Goal: Task Accomplishment & Management: Manage account settings

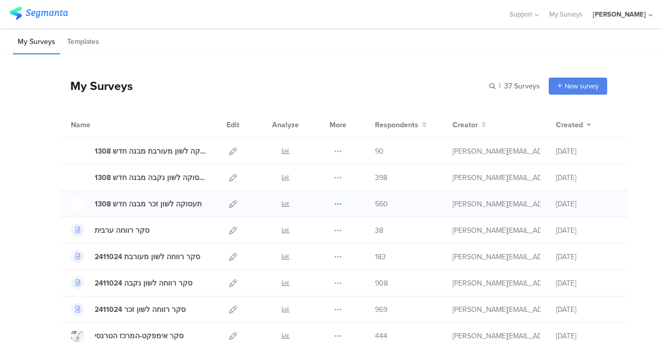
click at [334, 204] on icon at bounding box center [338, 204] width 8 height 8
click at [307, 252] on link "Export" at bounding box center [317, 249] width 57 height 19
click at [334, 176] on icon at bounding box center [338, 178] width 8 height 8
click at [314, 221] on link "Export" at bounding box center [317, 222] width 57 height 19
click at [334, 152] on icon at bounding box center [338, 151] width 8 height 8
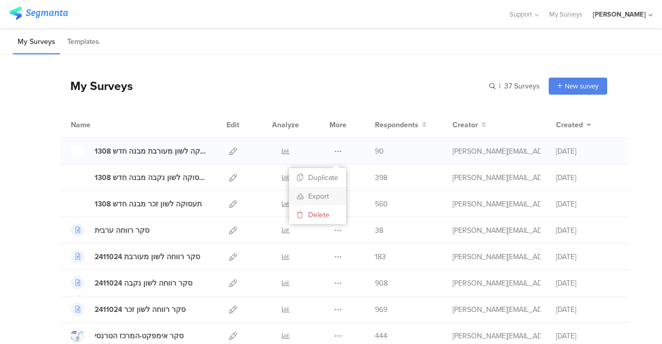
click at [307, 197] on link "Export" at bounding box center [317, 196] width 57 height 19
click at [229, 203] on icon at bounding box center [233, 204] width 8 height 8
click at [282, 208] on link at bounding box center [286, 204] width 8 height 26
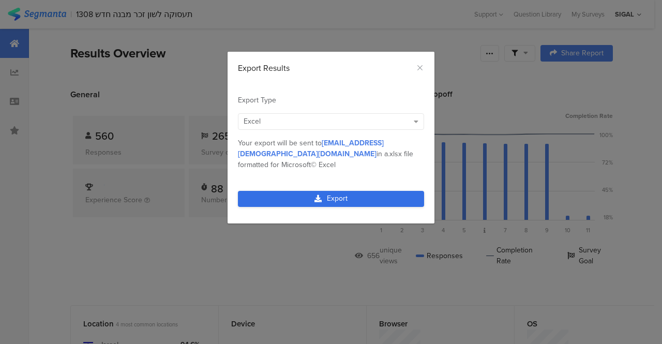
click at [276, 191] on link "Export" at bounding box center [331, 199] width 186 height 16
click at [359, 191] on link "Export" at bounding box center [331, 199] width 186 height 16
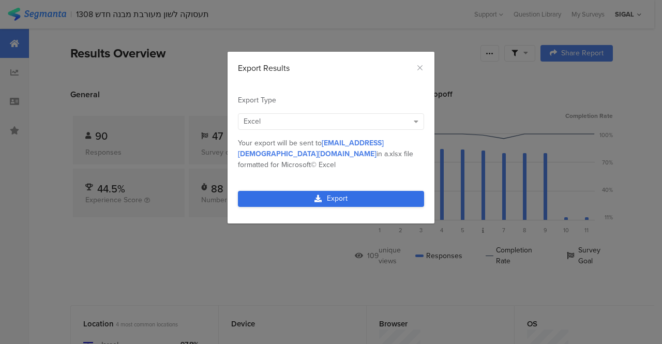
click at [287, 191] on link "Export" at bounding box center [331, 199] width 186 height 16
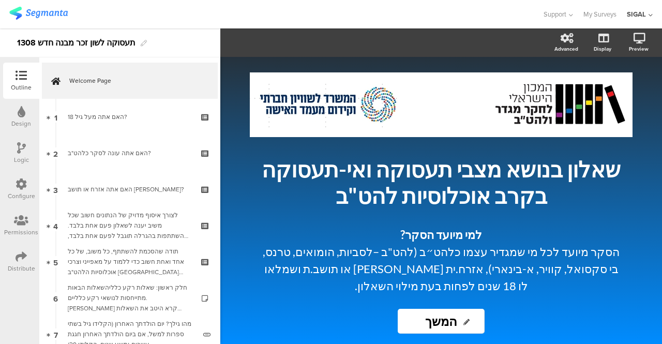
click at [16, 221] on icon at bounding box center [21, 220] width 14 height 11
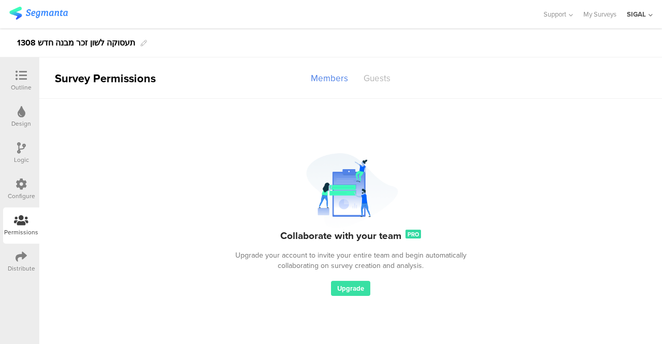
click at [383, 80] on div "Guests" at bounding box center [377, 78] width 42 height 18
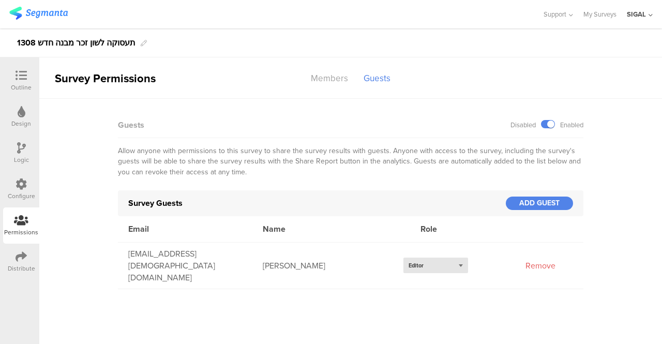
click at [462, 259] on div "Select role... Editor" at bounding box center [436, 266] width 65 height 16
click at [412, 292] on span "Analyst" at bounding box center [419, 296] width 20 height 9
click at [528, 203] on div "ADD GUEST" at bounding box center [539, 203] width 67 height 13
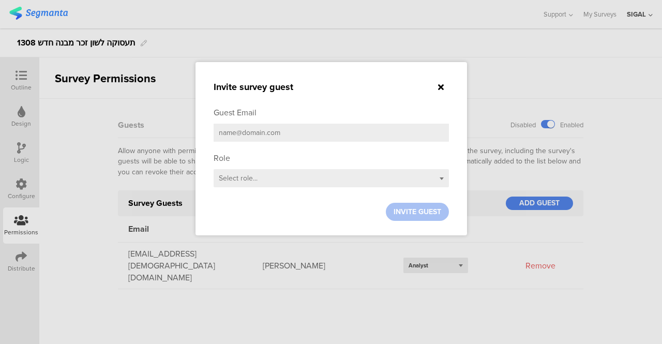
click at [274, 134] on input "email" at bounding box center [331, 133] width 235 height 18
type input "ש"
type input "achia@lgbt.org.il"
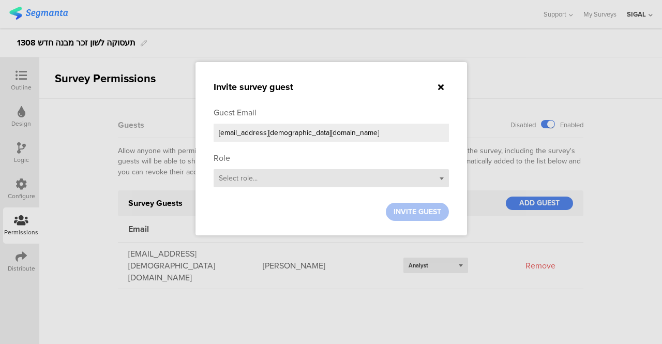
click at [402, 179] on div "Select role..." at bounding box center [331, 178] width 235 height 18
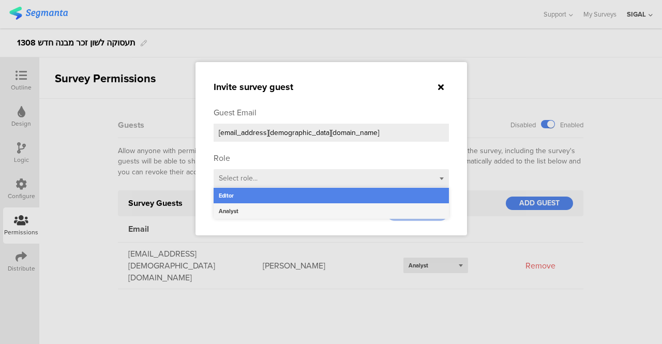
click at [228, 214] on div "Analyst" at bounding box center [331, 211] width 235 height 16
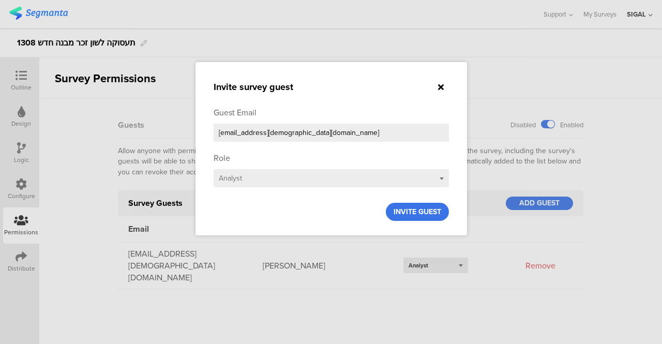
click at [404, 215] on span "INVITE GUEST" at bounding box center [418, 211] width 48 height 11
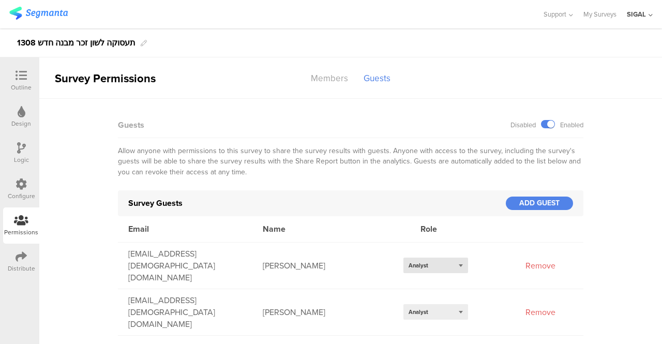
click at [463, 259] on div "Select role... Analyst" at bounding box center [436, 266] width 65 height 16
click at [437, 279] on div "Editor" at bounding box center [436, 282] width 65 height 16
click at [467, 304] on div "Select role... Analyst" at bounding box center [436, 312] width 65 height 16
click at [429, 320] on div "Editor" at bounding box center [436, 328] width 65 height 16
click at [19, 85] on div "Outline" at bounding box center [21, 87] width 21 height 9
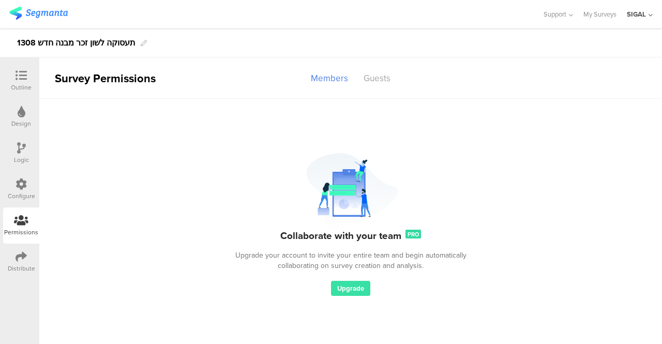
click at [28, 84] on div "Outline" at bounding box center [21, 87] width 21 height 9
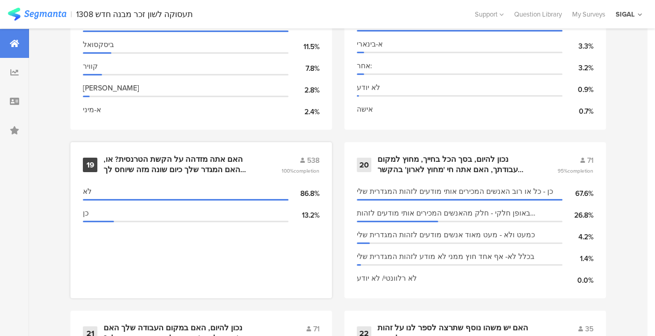
scroll to position [1935, 0]
